Goal: Complete application form: Complete application form

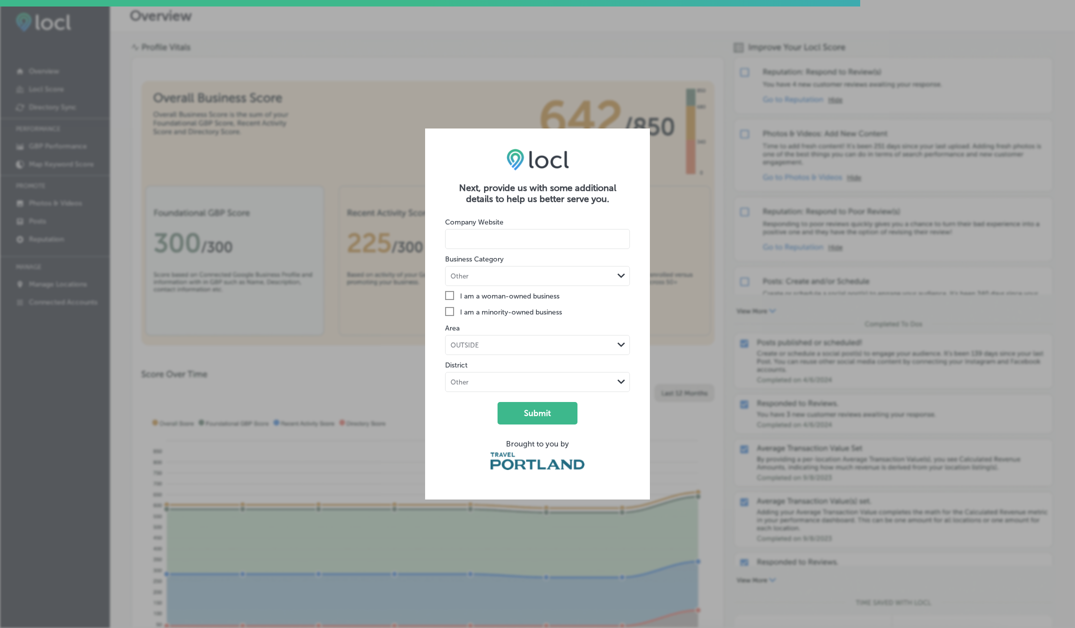
click at [512, 236] on input at bounding box center [537, 239] width 185 height 20
type input "[DOMAIN_NAME]"
click at [525, 288] on form "Company Website [DOMAIN_NAME] Business Category Other Path Created with Sketch.…" at bounding box center [537, 341] width 185 height 275
click at [527, 283] on div "Other Path Created with Sketch." at bounding box center [538, 275] width 184 height 19
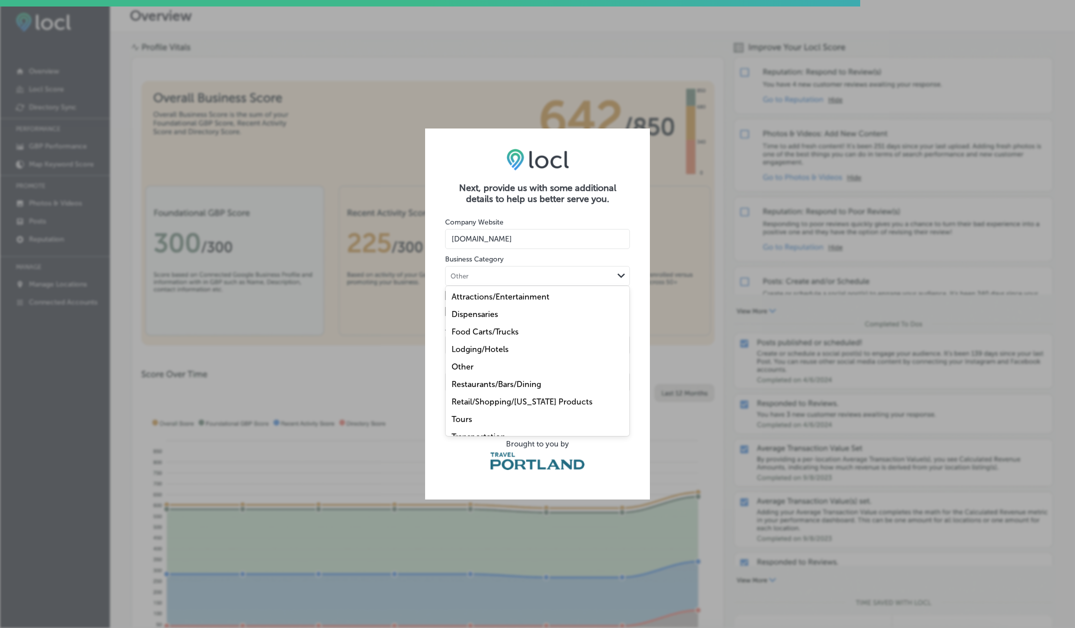
click at [531, 347] on div "Lodging/Hotels" at bounding box center [538, 348] width 184 height 17
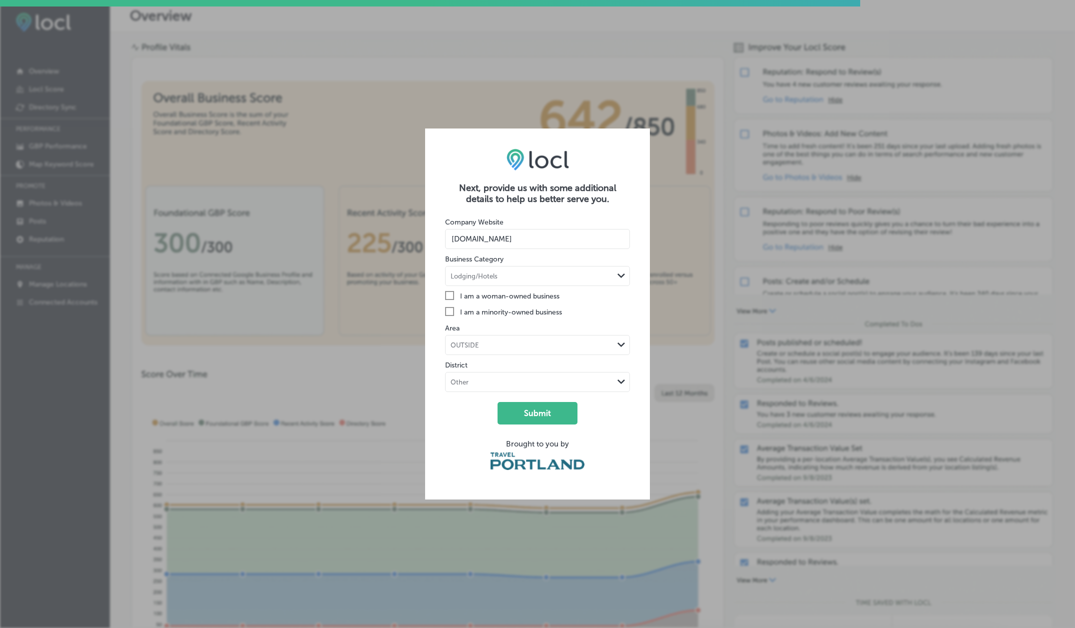
click at [520, 345] on div "OUTSIDE" at bounding box center [530, 344] width 168 height 9
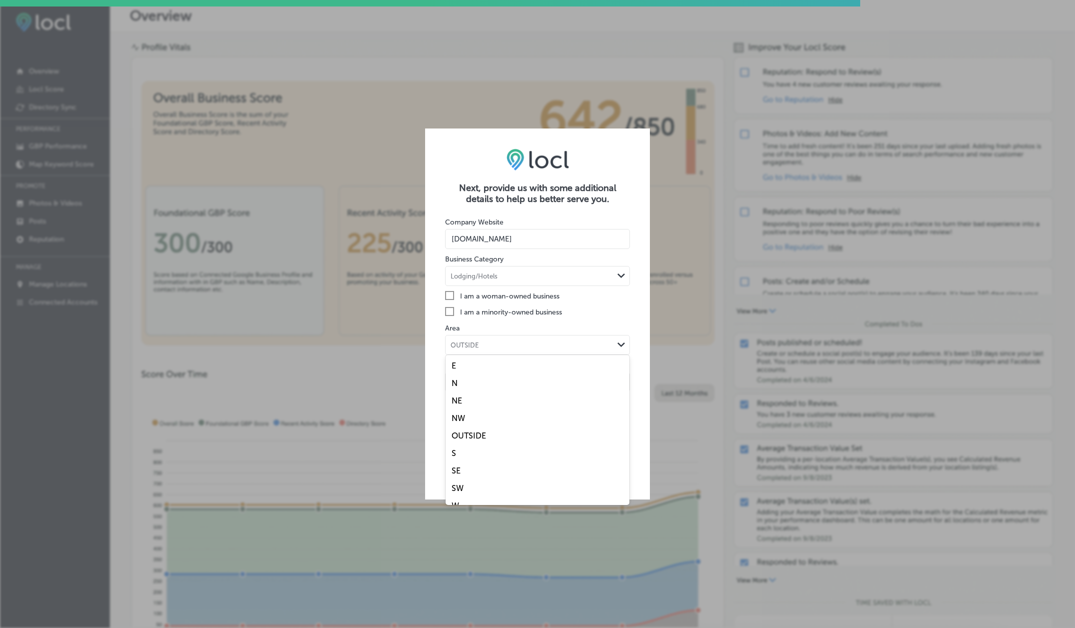
click at [509, 485] on div "SW" at bounding box center [538, 487] width 184 height 17
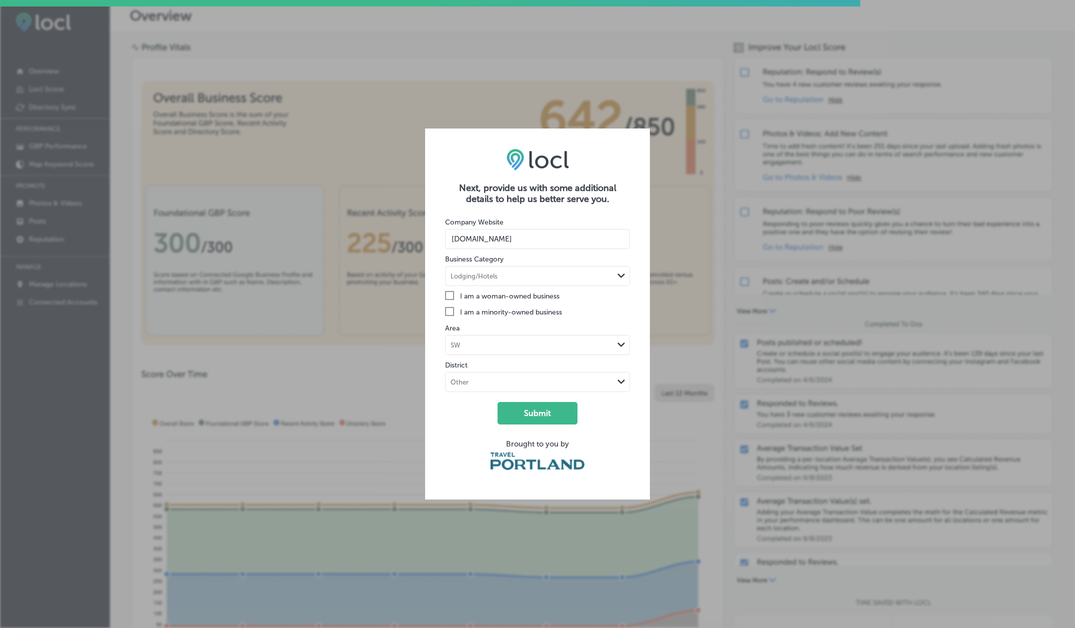
click at [522, 380] on div "Other" at bounding box center [530, 381] width 168 height 9
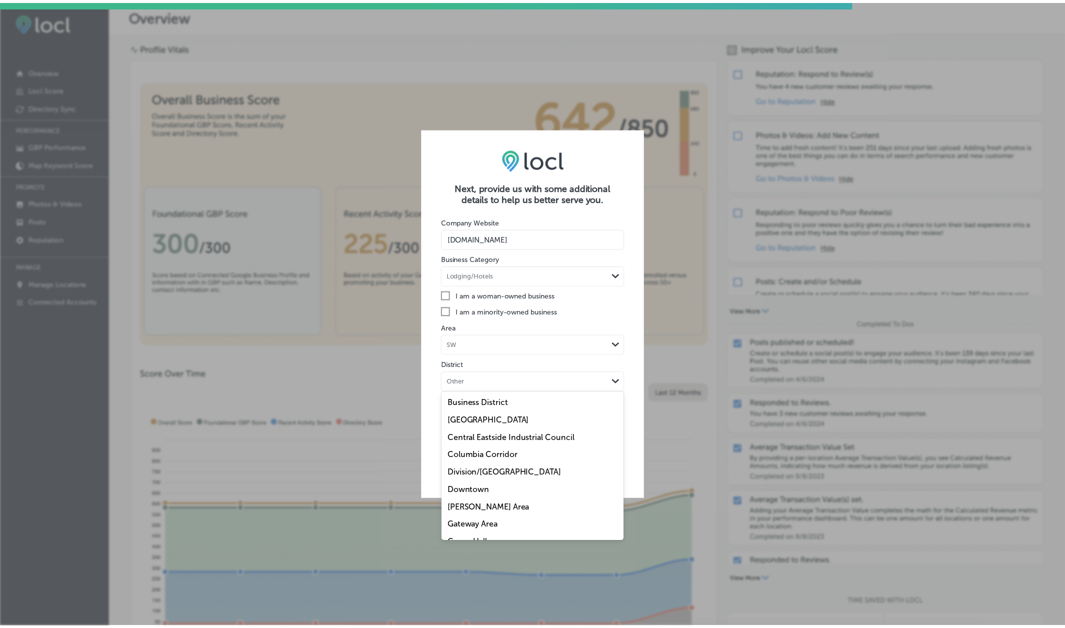
scroll to position [125, 0]
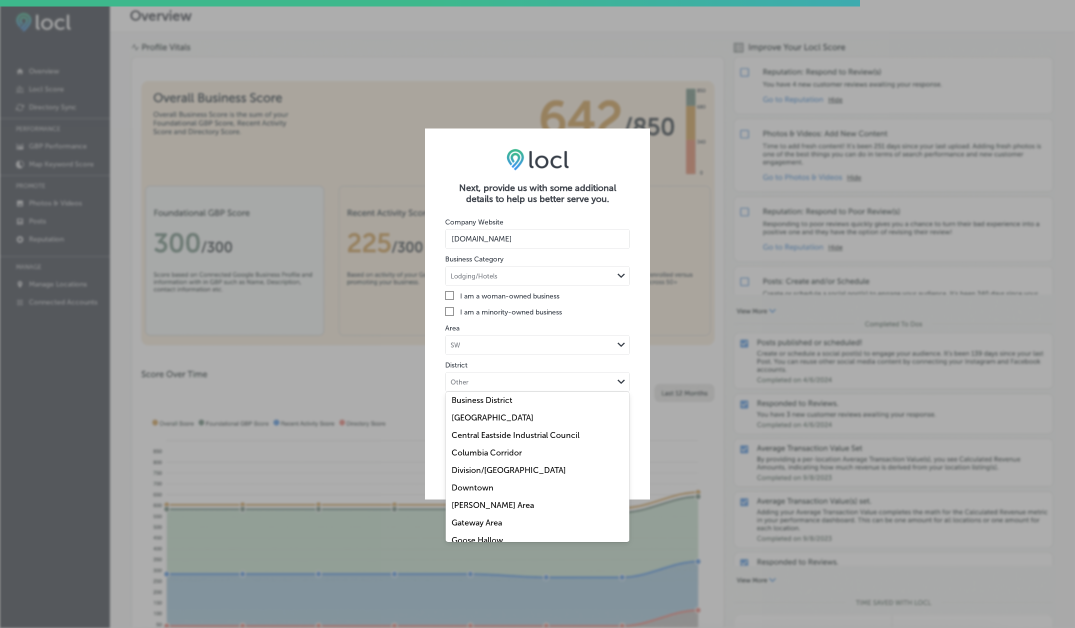
click at [494, 492] on div "Downtown" at bounding box center [538, 487] width 184 height 17
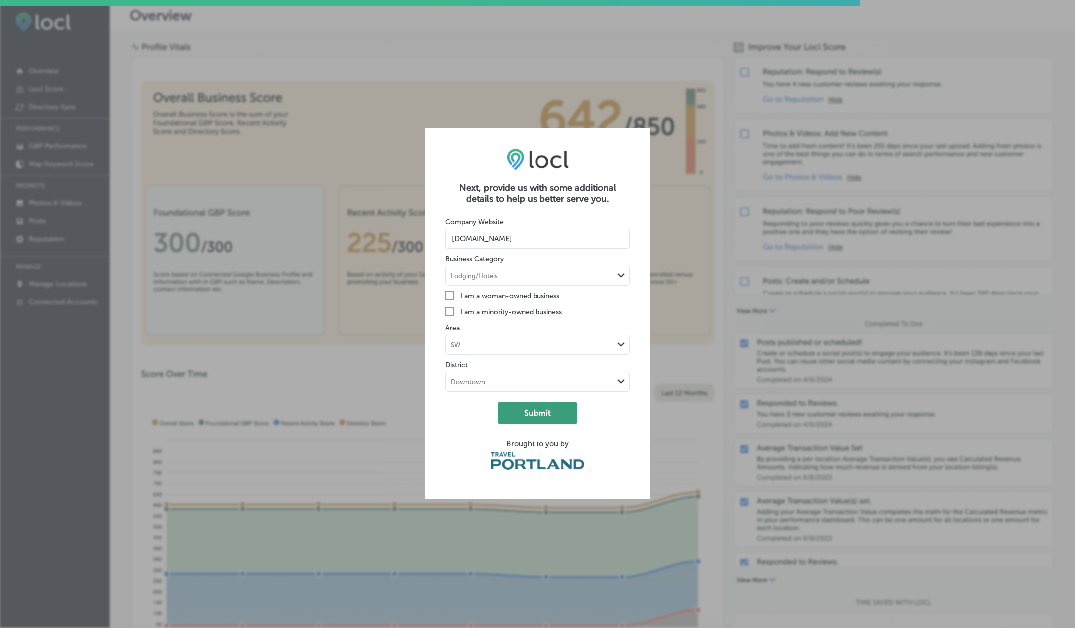
click at [555, 417] on button "Submit" at bounding box center [538, 413] width 80 height 22
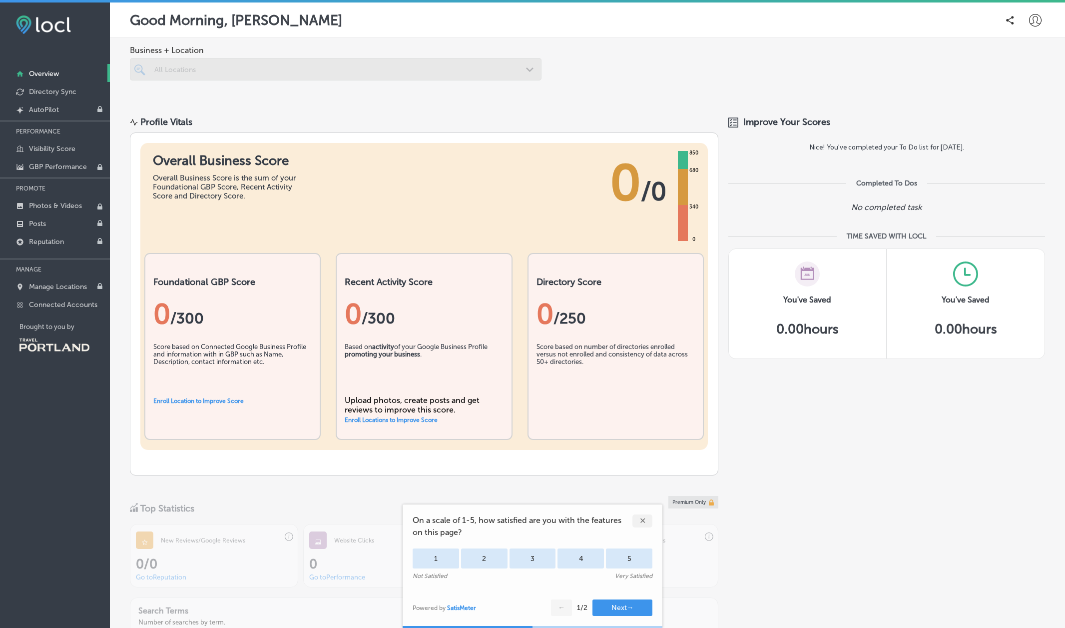
click at [646, 517] on div "✕" at bounding box center [643, 520] width 20 height 13
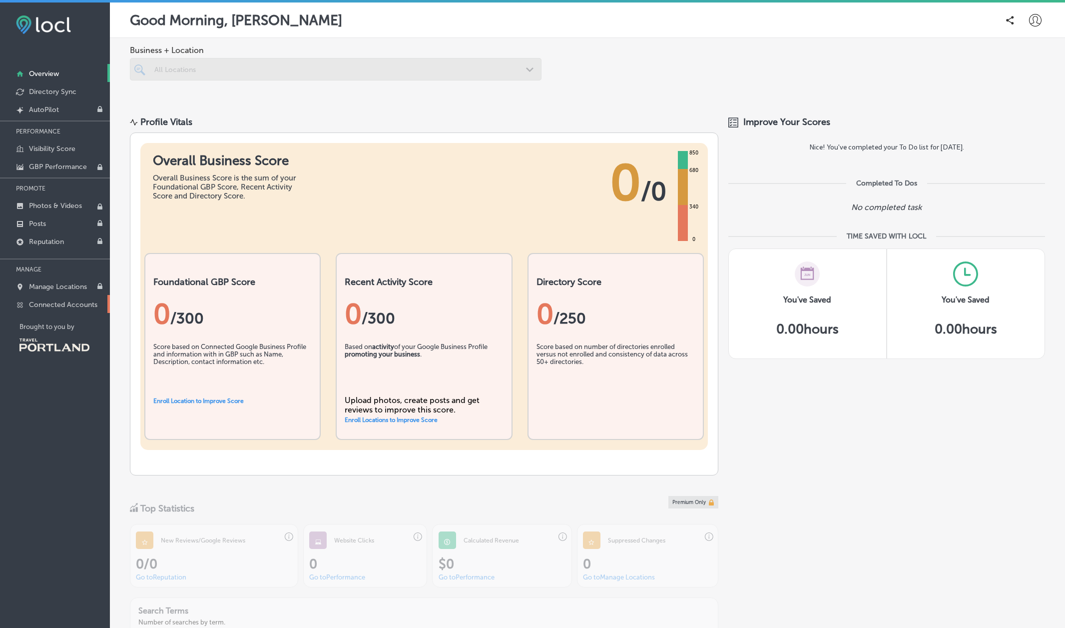
click at [88, 300] on p "Connected Accounts" at bounding box center [63, 304] width 68 height 8
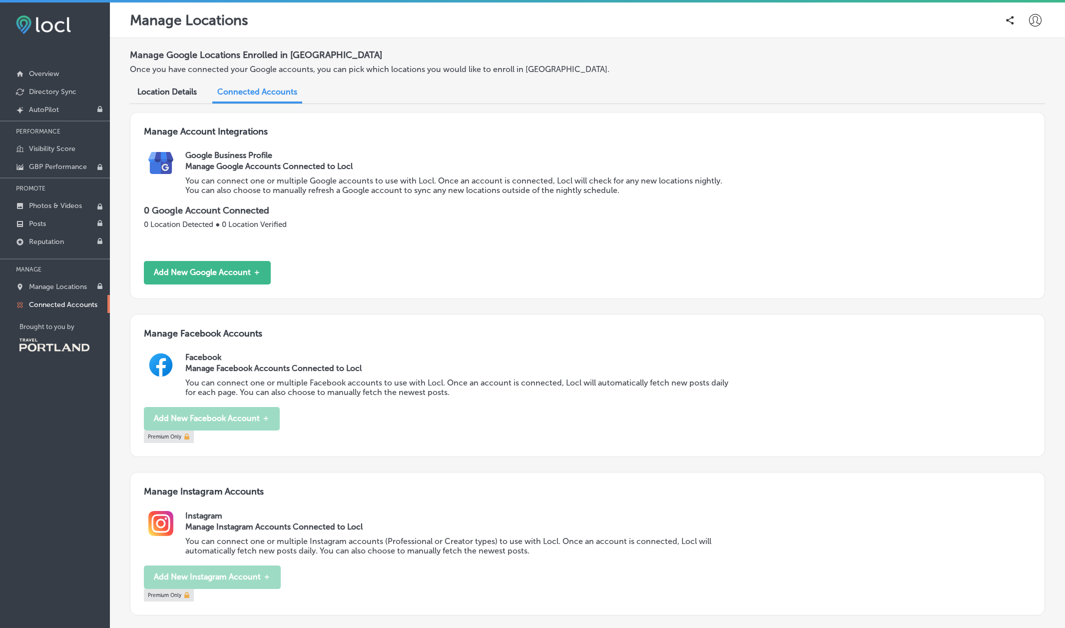
click at [1029, 25] on icon at bounding box center [1035, 20] width 12 height 12
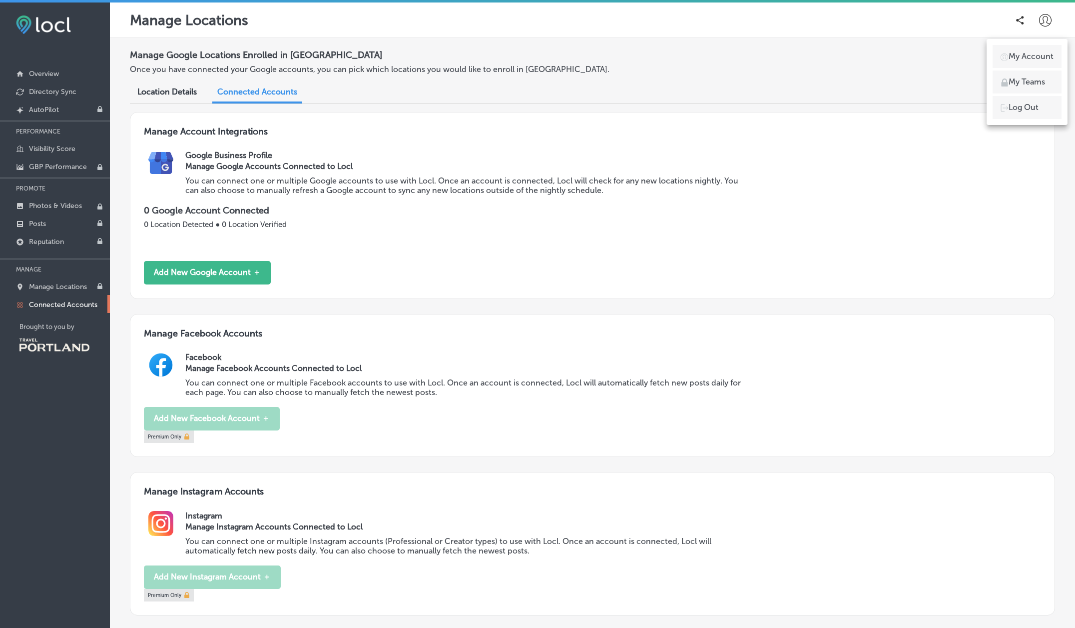
click at [1023, 53] on p "My Account" at bounding box center [1031, 56] width 45 height 12
